Goal: Information Seeking & Learning: Learn about a topic

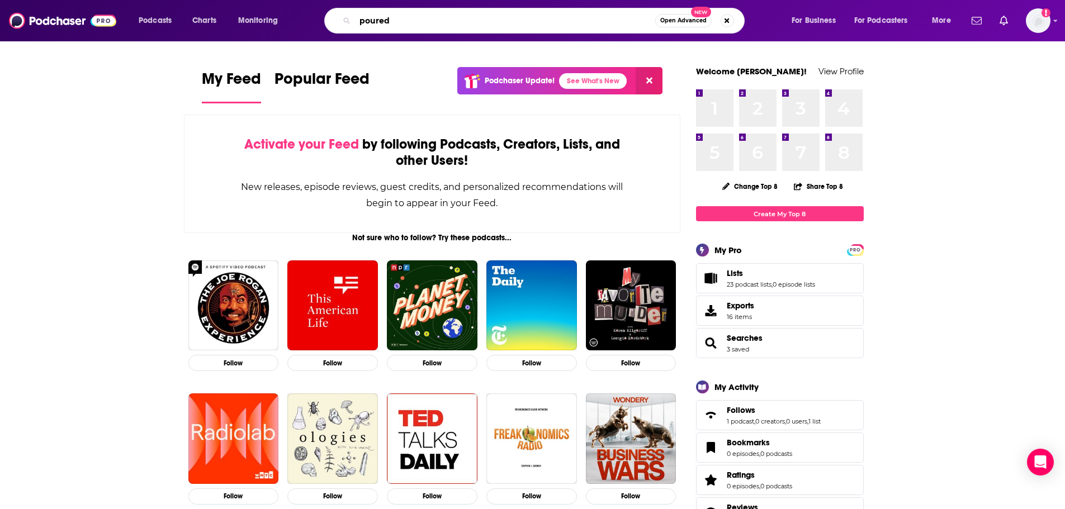
click at [414, 16] on input "poured" at bounding box center [505, 21] width 300 height 18
type input "poured over"
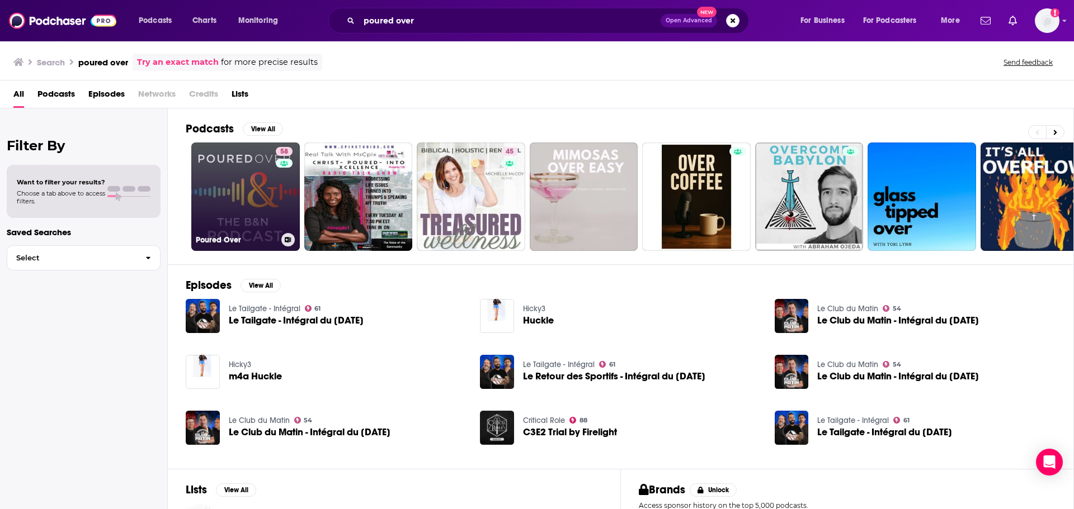
click at [254, 219] on link "58 Poured Over" at bounding box center [245, 197] width 108 height 108
